Goal: Navigation & Orientation: Find specific page/section

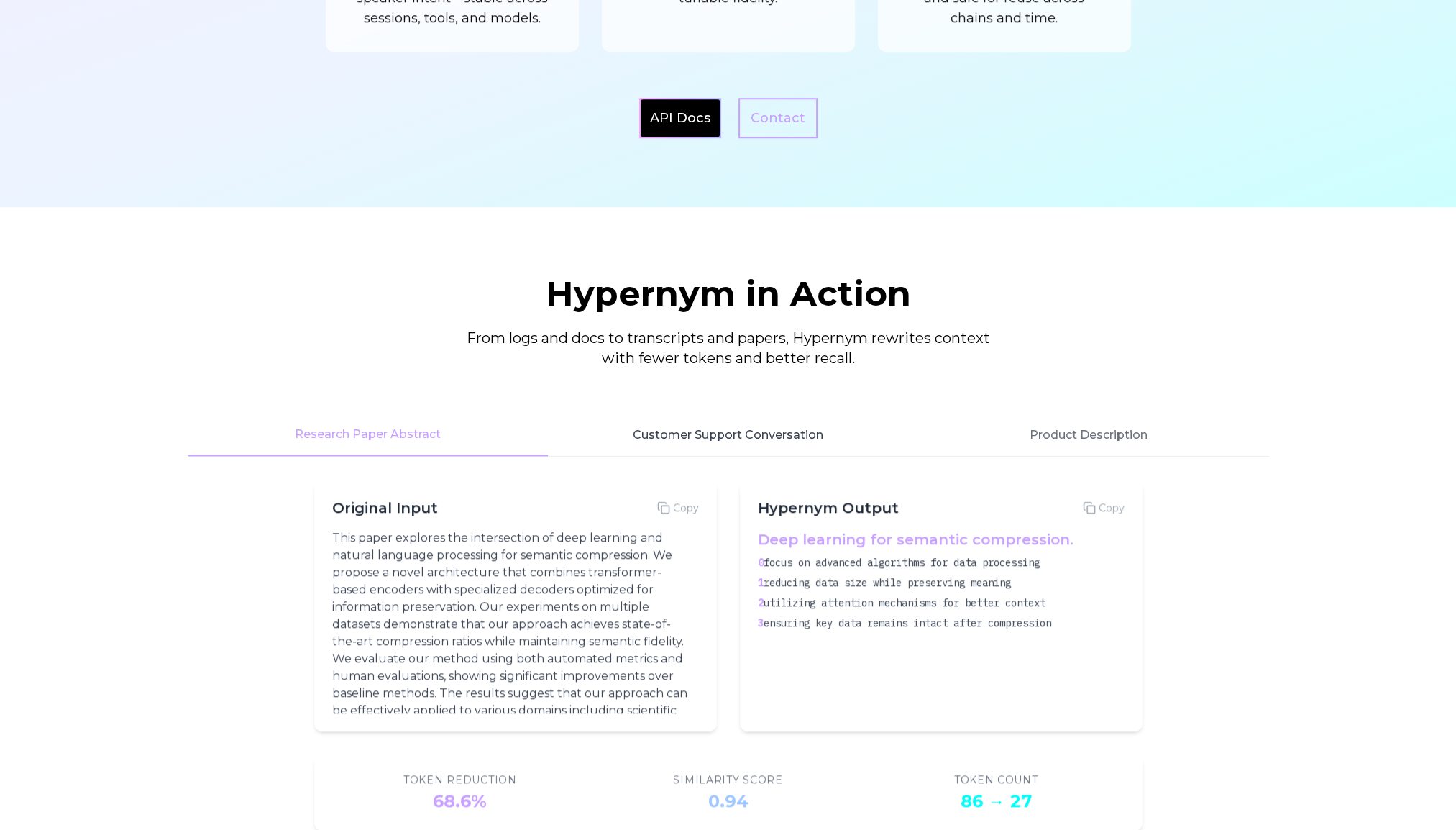
click at [742, 436] on button "Customer Support Conversation" at bounding box center [728, 435] width 360 height 42
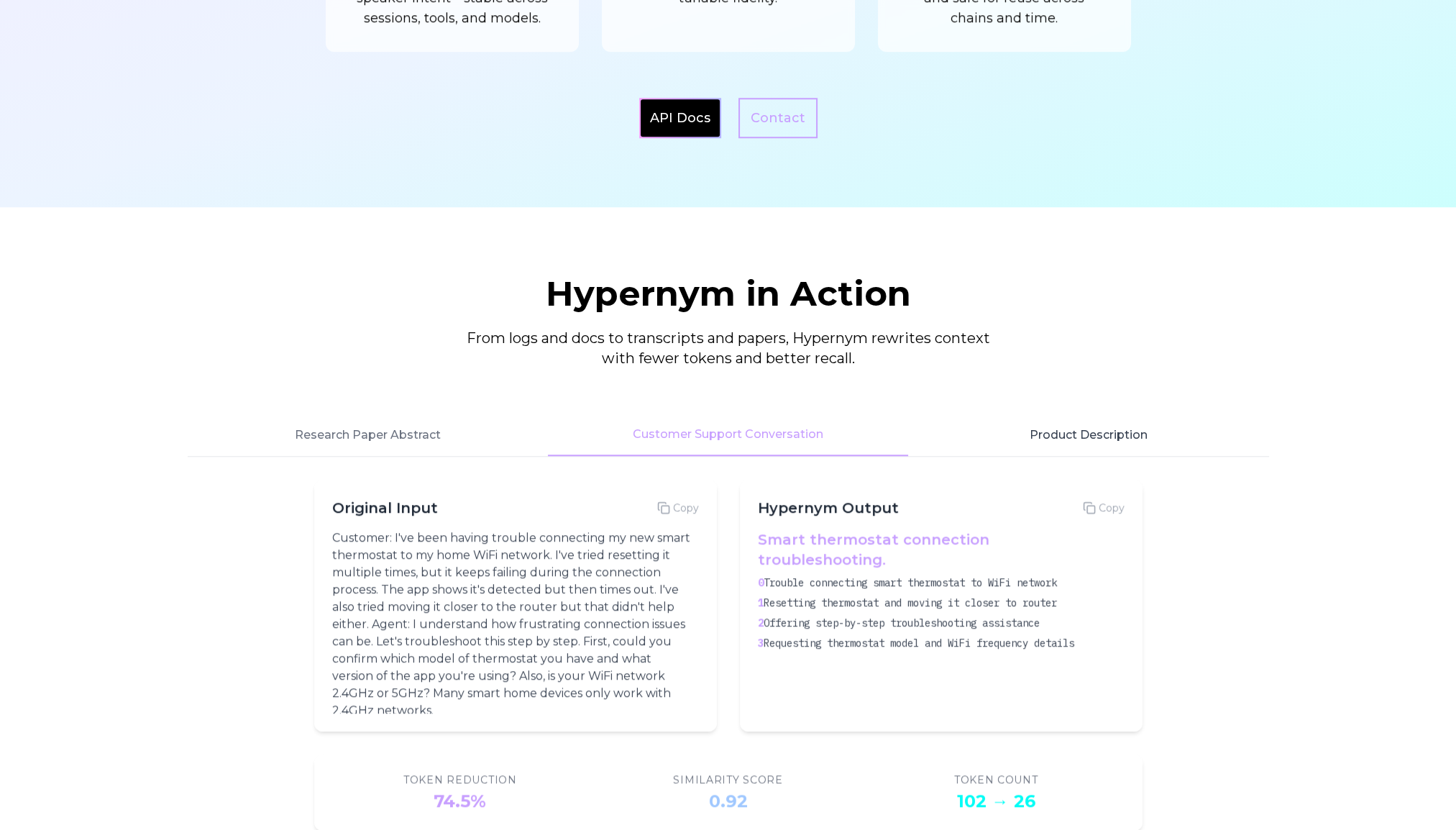
click at [1115, 434] on button "Product Description" at bounding box center [1088, 435] width 360 height 42
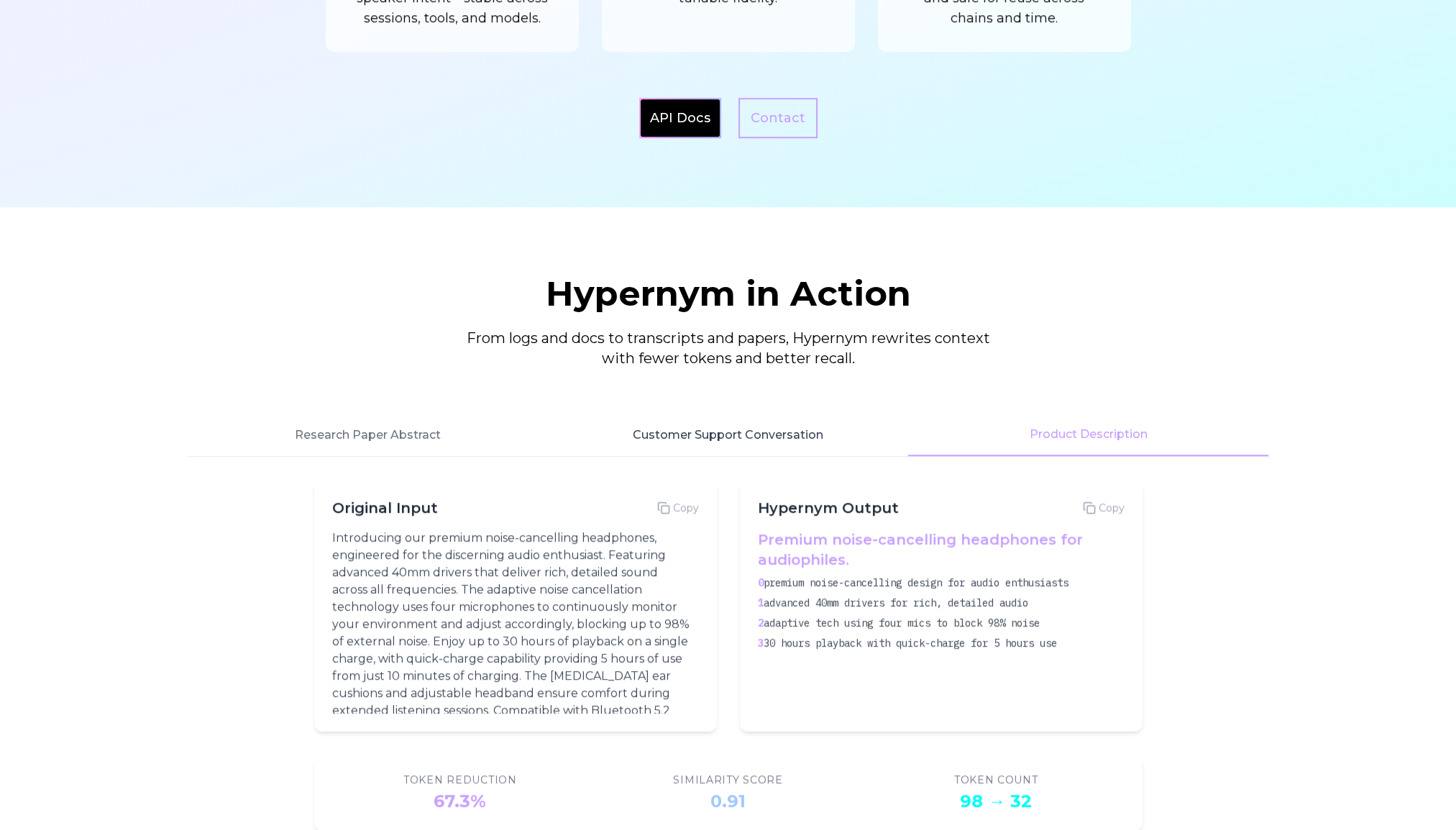
click at [748, 437] on button "Customer Support Conversation" at bounding box center [728, 435] width 360 height 42
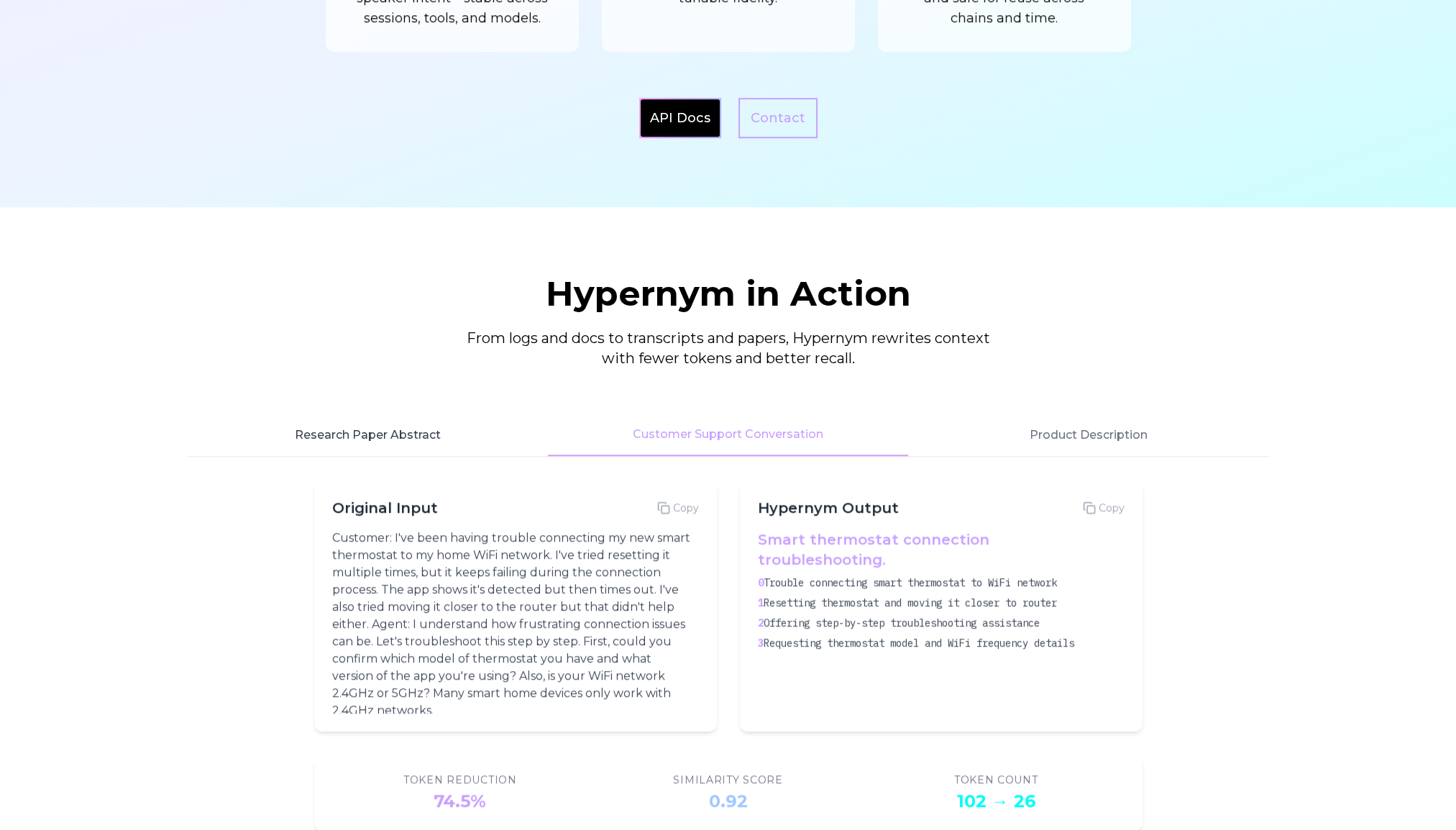
click at [404, 424] on button "Research Paper Abstract" at bounding box center [368, 435] width 360 height 42
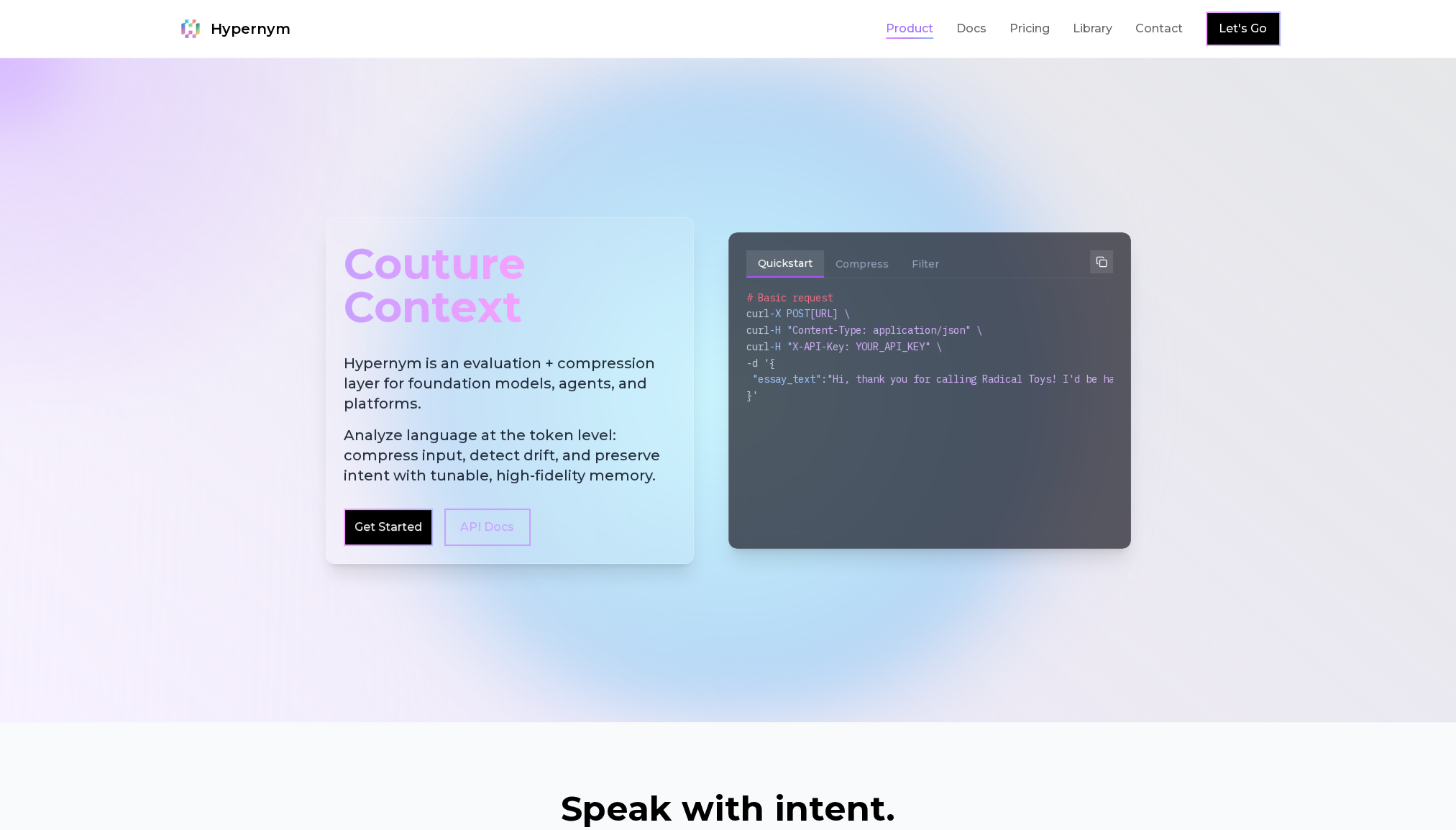
click at [919, 35] on link "Product" at bounding box center [909, 29] width 47 height 17
click at [846, 263] on button "Compress" at bounding box center [863, 264] width 76 height 27
click at [916, 271] on button "Filter" at bounding box center [925, 264] width 50 height 27
click at [487, 516] on link "API Docs" at bounding box center [488, 527] width 86 height 37
